Goal: Task Accomplishment & Management: Complete application form

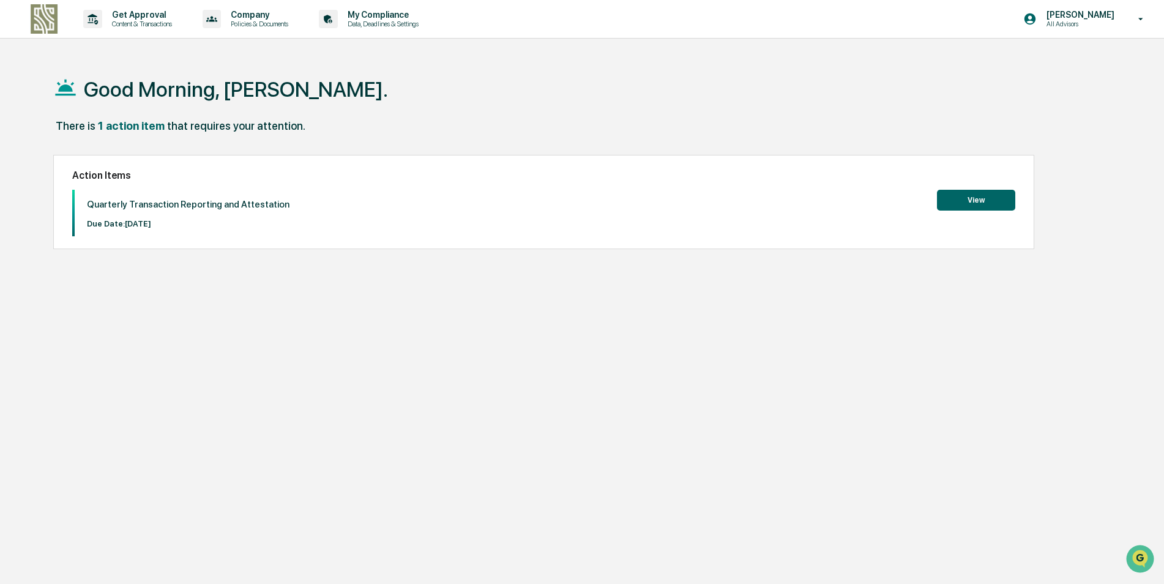
click at [974, 200] on button "View" at bounding box center [976, 200] width 78 height 21
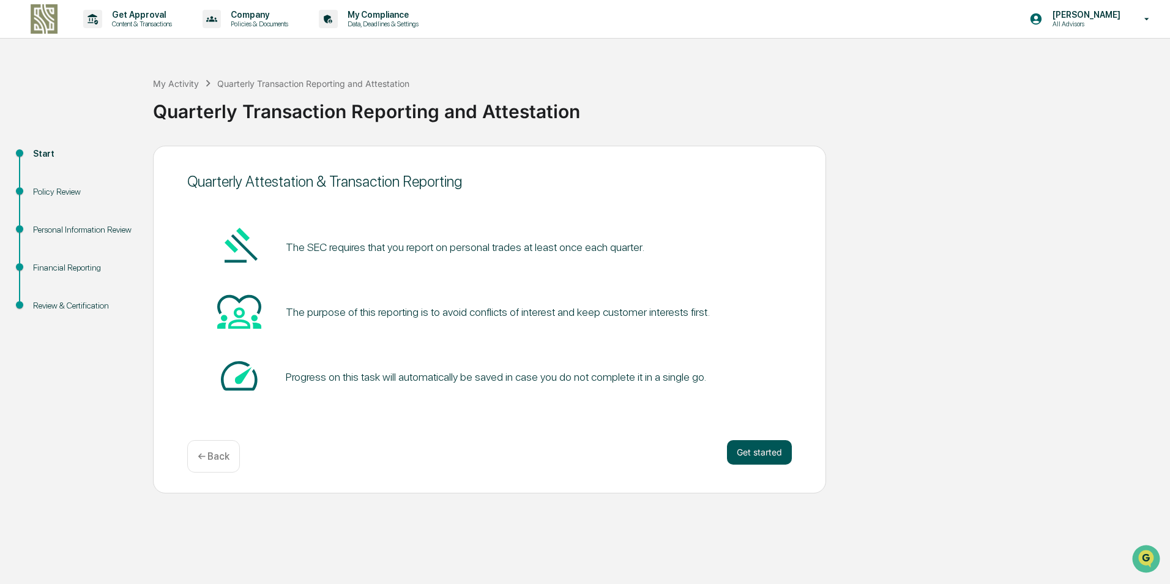
click at [754, 448] on button "Get started" at bounding box center [759, 452] width 65 height 24
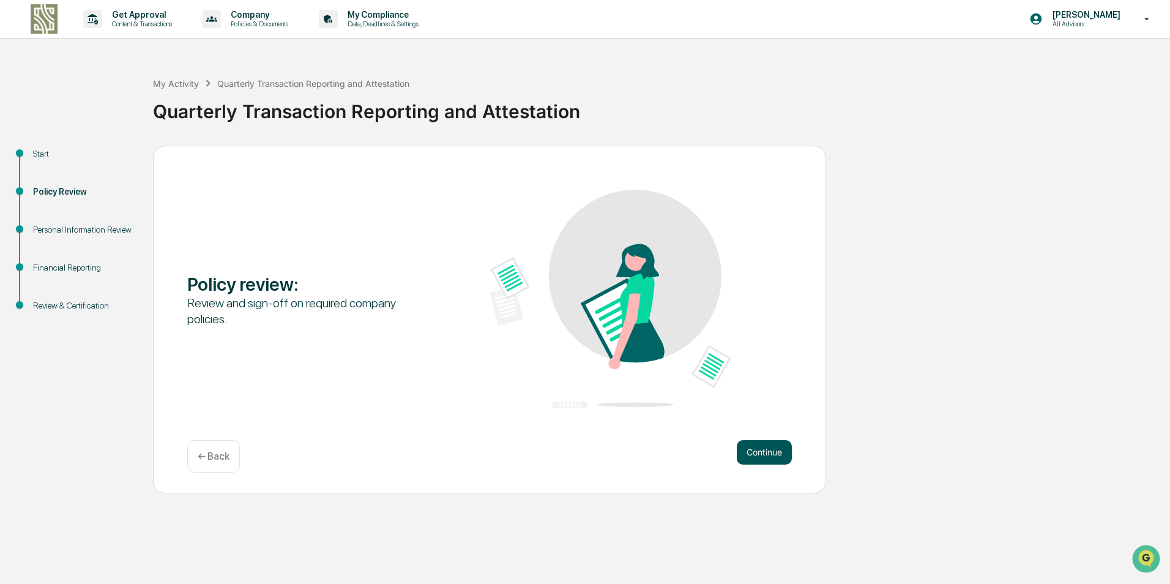
click at [755, 446] on button "Continue" at bounding box center [764, 452] width 55 height 24
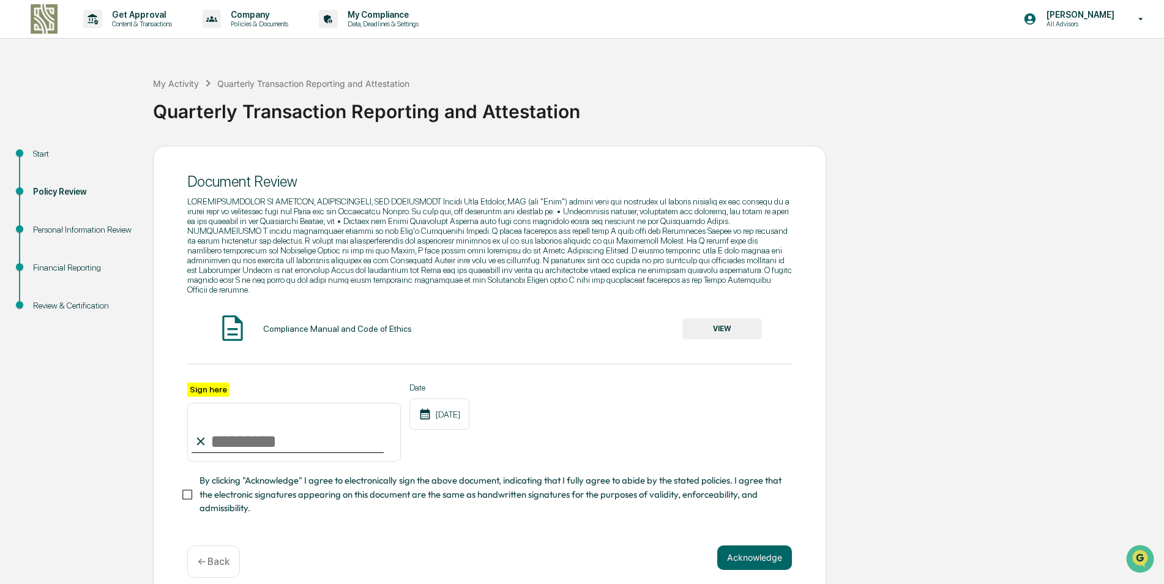
click at [291, 441] on input "Sign here" at bounding box center [294, 432] width 214 height 59
type input "**********"
click at [739, 549] on button "Acknowledge" at bounding box center [754, 557] width 75 height 24
click at [722, 318] on button "VIEW" at bounding box center [722, 328] width 80 height 21
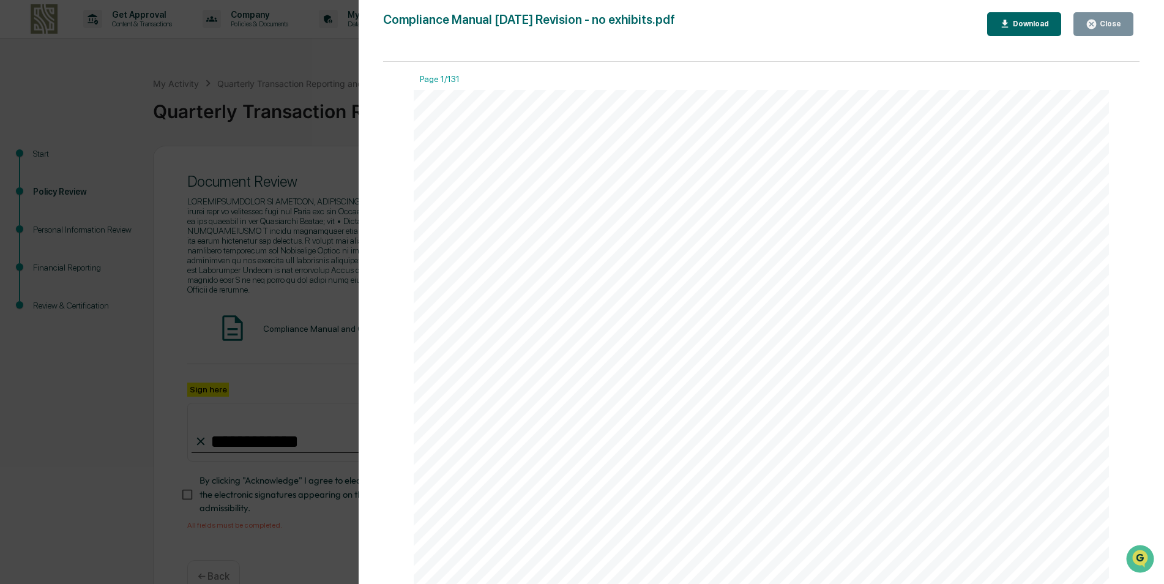
click at [1115, 17] on button "Close" at bounding box center [1104, 24] width 60 height 24
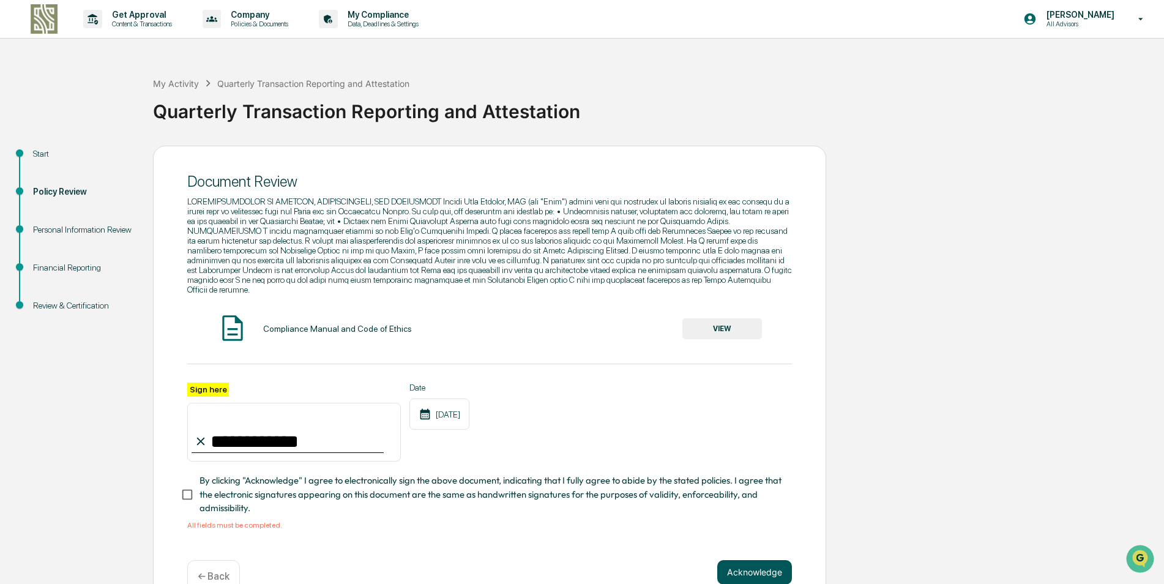
click at [752, 564] on button "Acknowledge" at bounding box center [754, 572] width 75 height 24
click at [755, 561] on button "Acknowledge" at bounding box center [754, 572] width 75 height 24
click at [757, 563] on button "Acknowledge" at bounding box center [754, 572] width 75 height 24
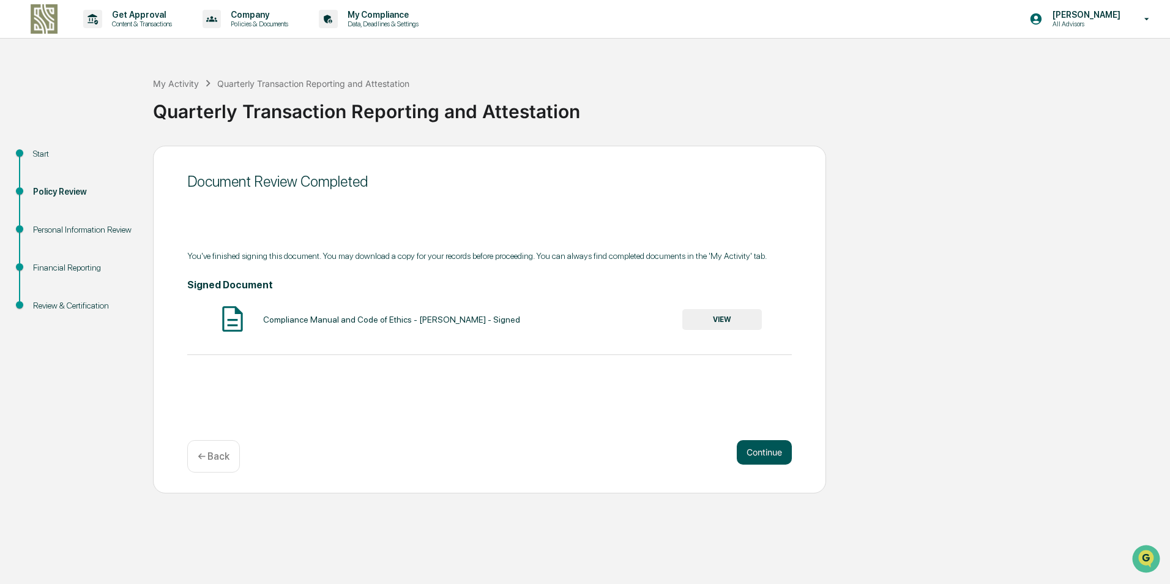
click at [752, 454] on button "Continue" at bounding box center [764, 452] width 55 height 24
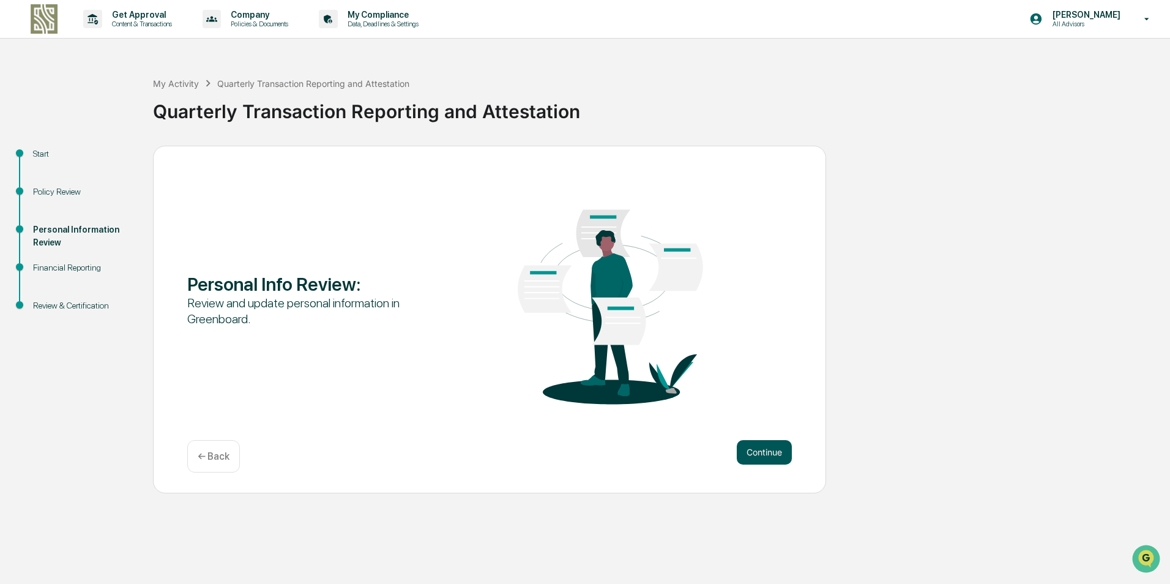
click at [752, 445] on button "Continue" at bounding box center [764, 452] width 55 height 24
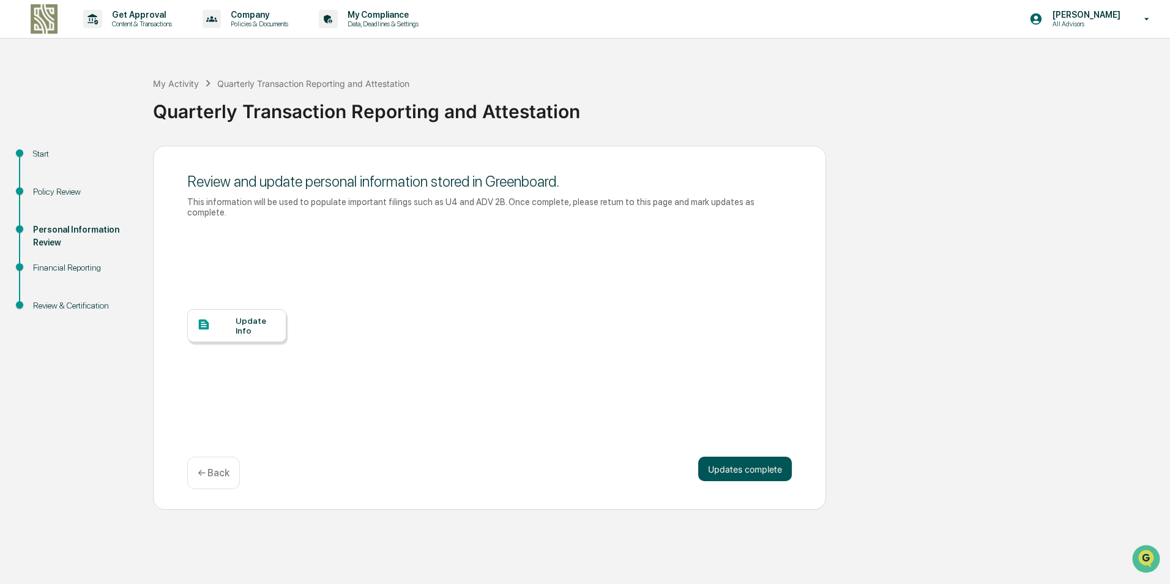
click at [743, 461] on button "Updates complete" at bounding box center [745, 469] width 94 height 24
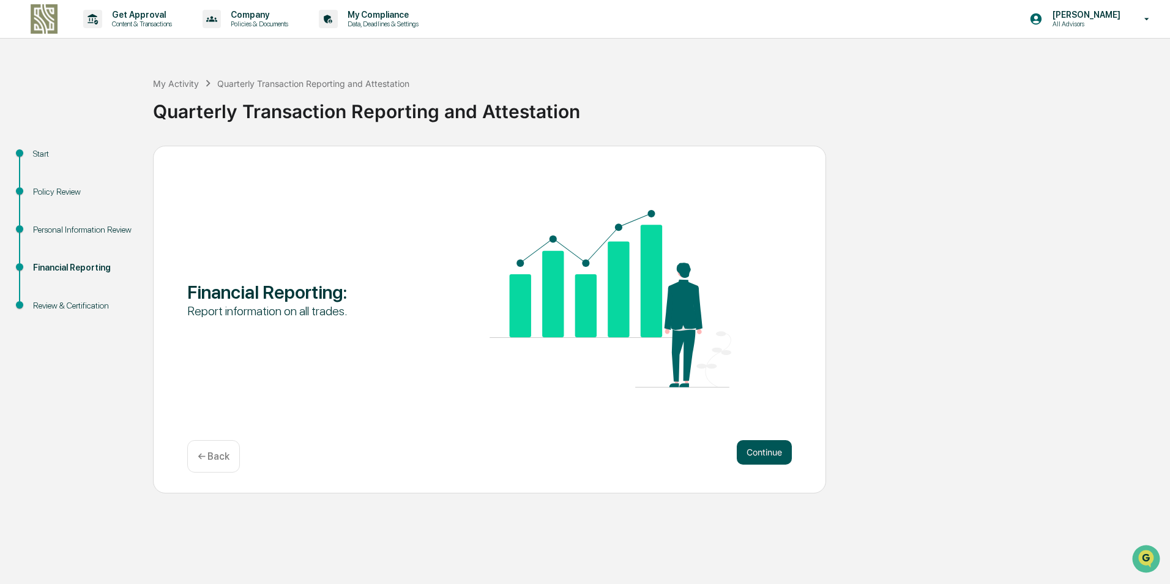
click at [755, 450] on button "Continue" at bounding box center [764, 452] width 55 height 24
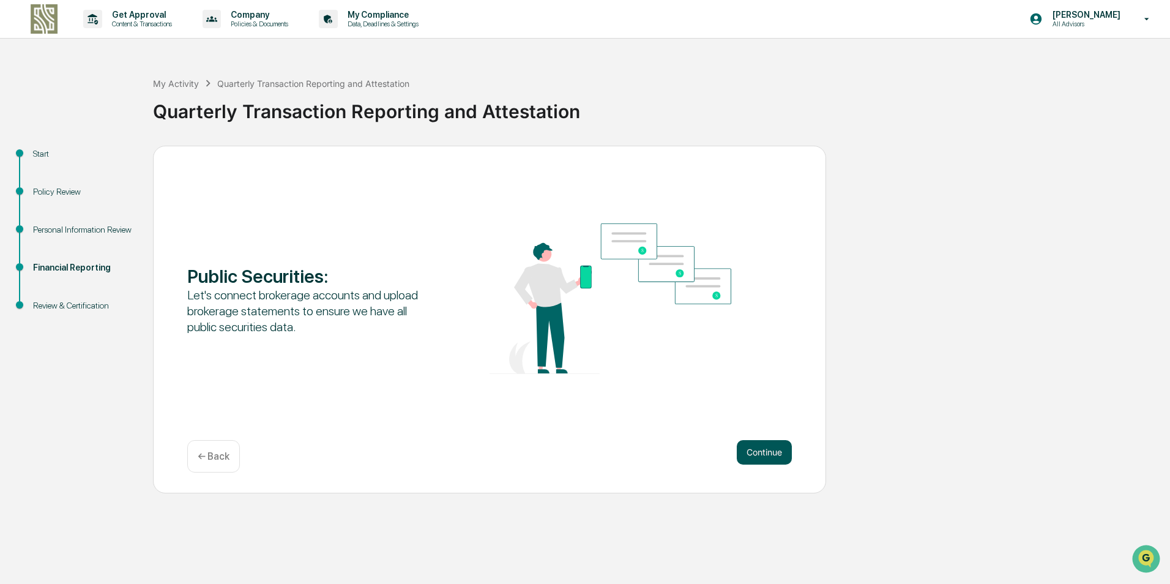
click at [757, 448] on button "Continue" at bounding box center [764, 452] width 55 height 24
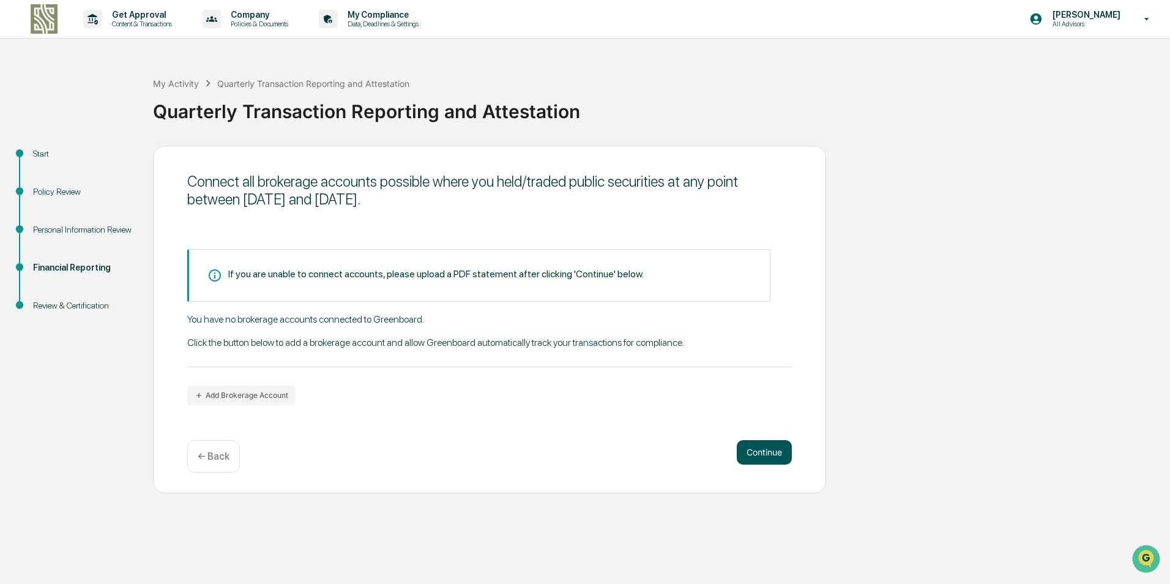
click at [758, 447] on button "Continue" at bounding box center [764, 452] width 55 height 24
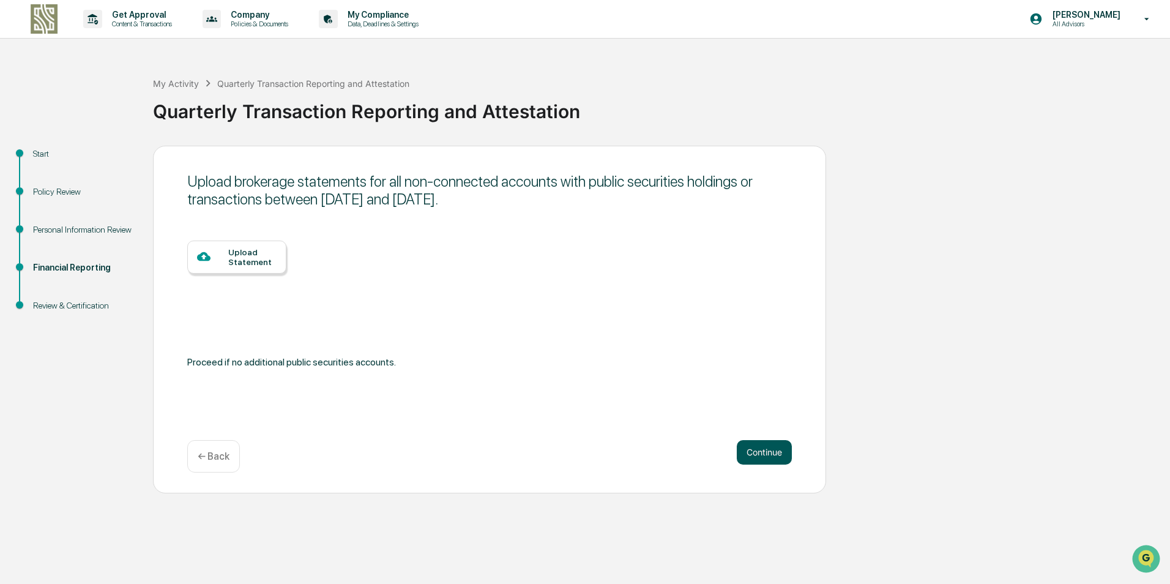
click at [766, 451] on button "Continue" at bounding box center [764, 452] width 55 height 24
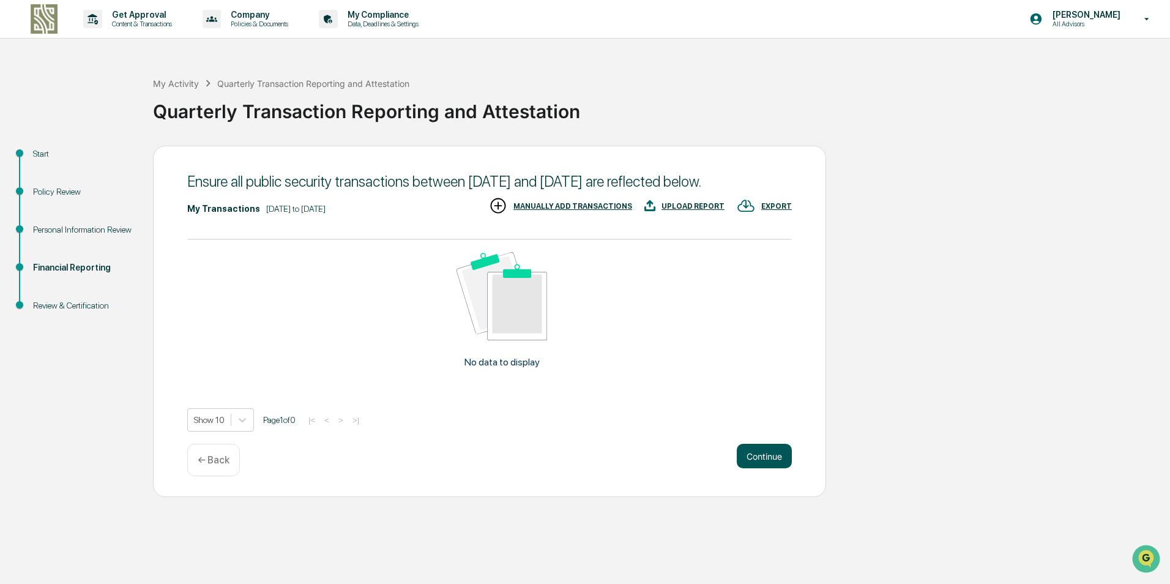
click at [758, 468] on button "Continue" at bounding box center [764, 456] width 55 height 24
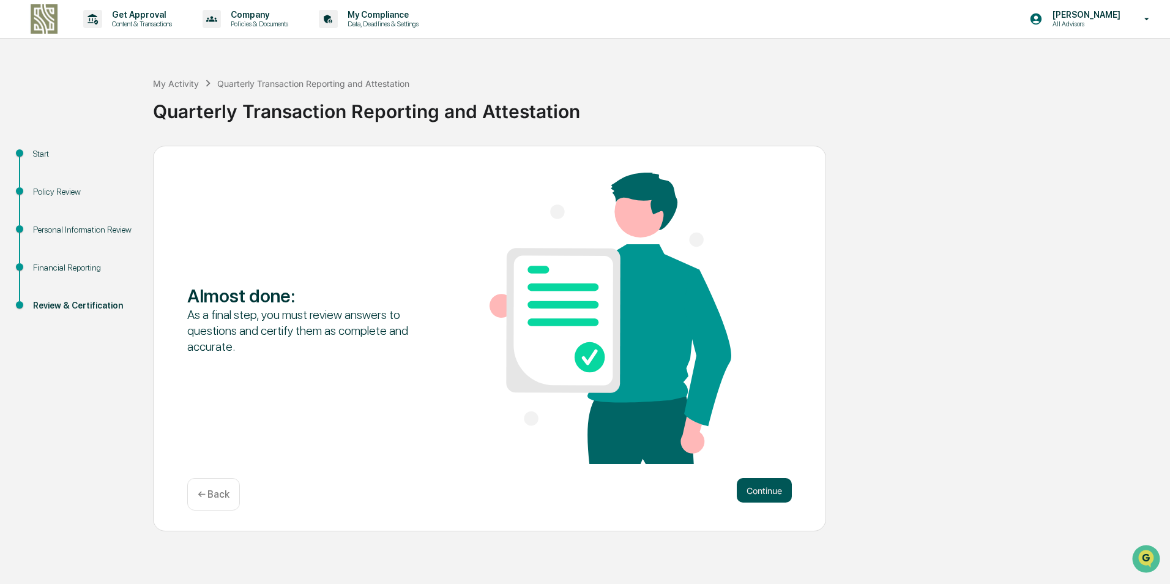
click at [765, 486] on button "Continue" at bounding box center [764, 490] width 55 height 24
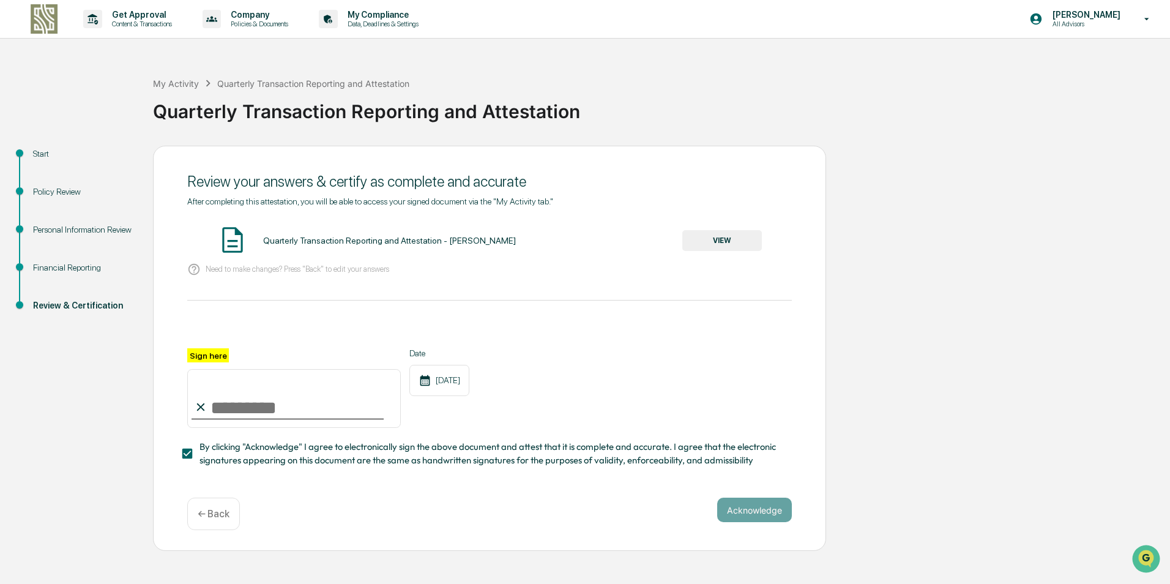
click at [279, 411] on input "Sign here" at bounding box center [294, 398] width 214 height 59
type input "**********"
click at [745, 512] on button "Acknowledge" at bounding box center [754, 510] width 75 height 24
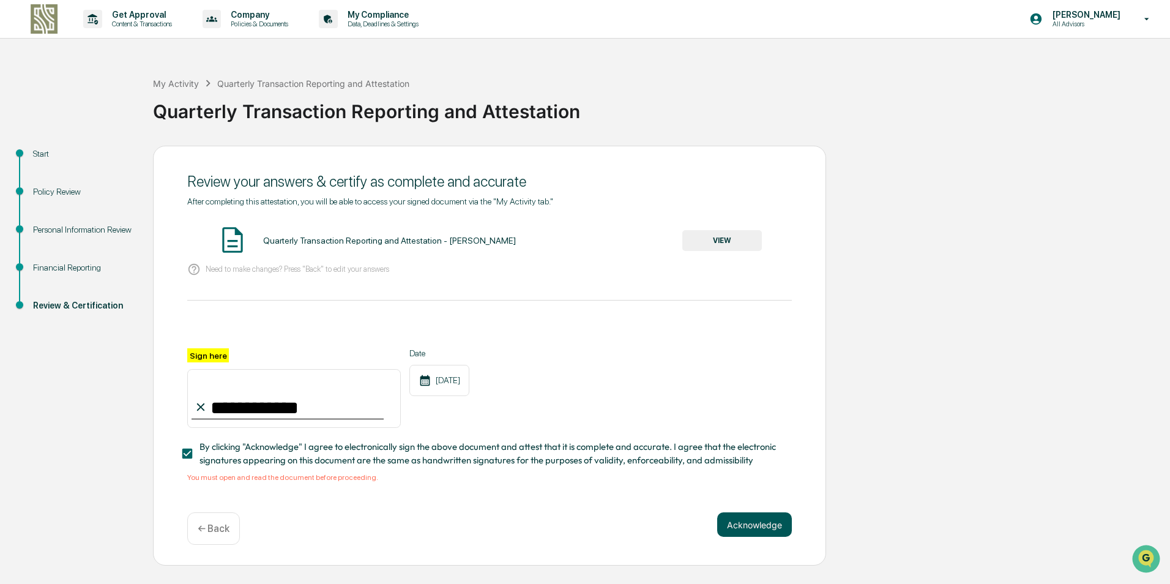
click at [758, 529] on button "Acknowledge" at bounding box center [754, 524] width 75 height 24
click at [722, 236] on button "VIEW" at bounding box center [722, 240] width 80 height 21
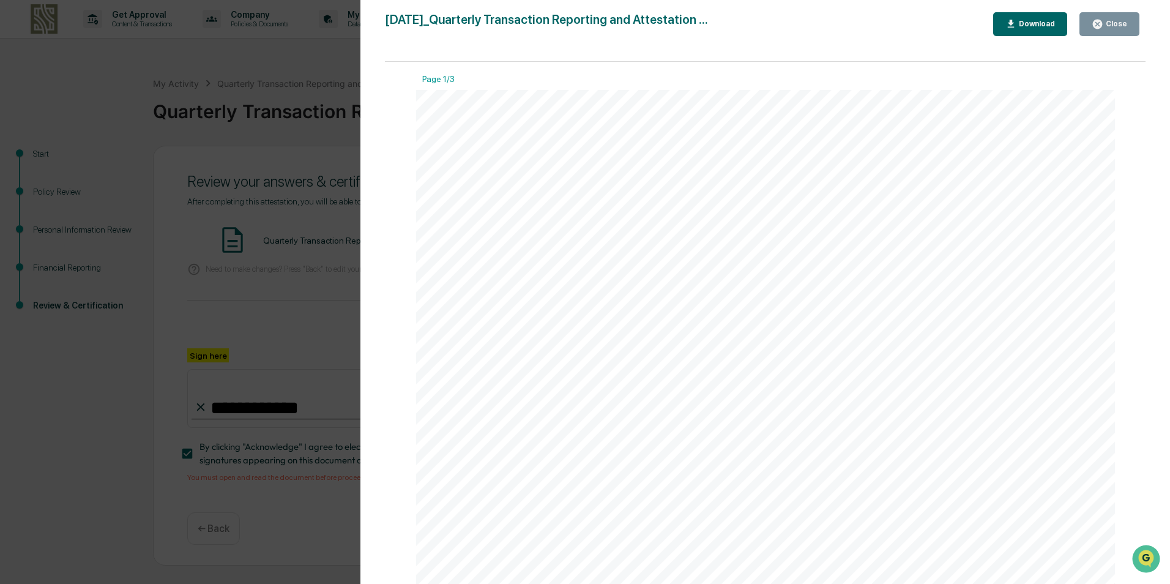
click at [1112, 21] on div "Close" at bounding box center [1116, 24] width 24 height 9
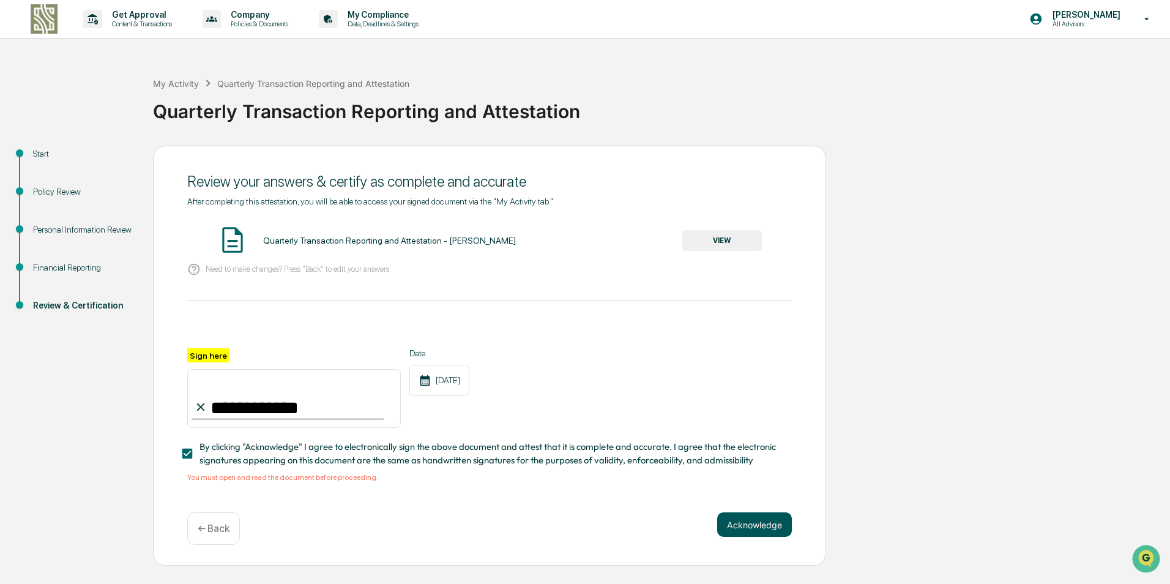
click at [755, 525] on button "Acknowledge" at bounding box center [754, 524] width 75 height 24
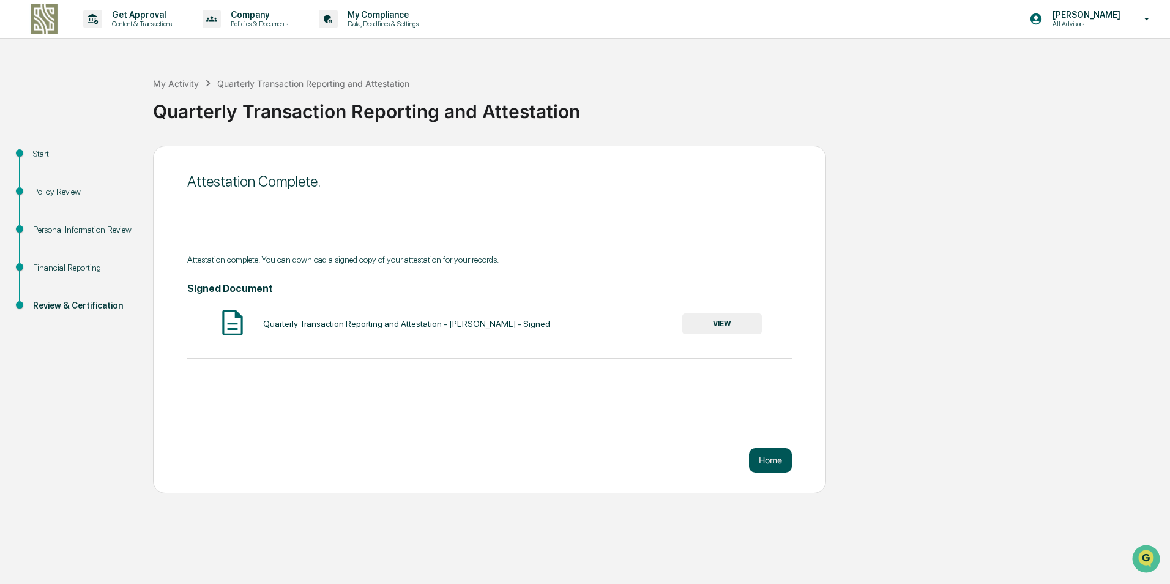
click at [767, 458] on button "Home" at bounding box center [770, 460] width 43 height 24
